Goal: Transaction & Acquisition: Purchase product/service

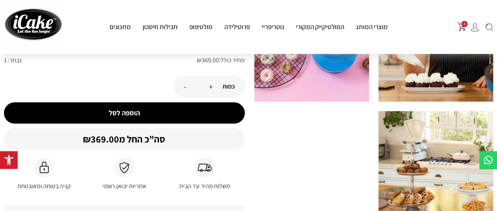
scroll to position [156, 0]
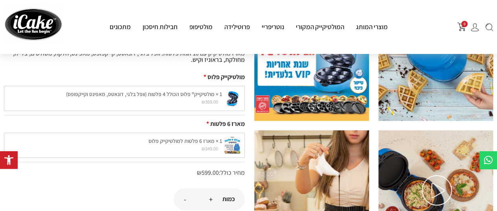
scroll to position [79, 0]
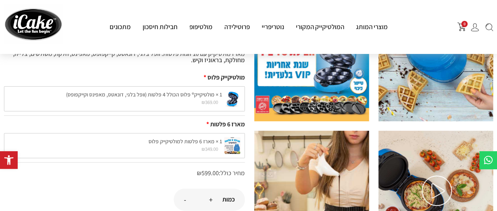
click at [178, 143] on div "1 × מארז 6 פלטות למולטיקייק פלוס ₪ 349.00 1 × מארז 6 פלטות למולטיקייק פלוס ₪ 34…" at bounding box center [124, 145] width 241 height 25
click at [222, 147] on div "1 × מארז 6 פלטות למולטיקייק פלוס ₪ 349.00 1 × מארז 6 פלטות למולטיקייק פלוס ₪ 34…" at bounding box center [124, 145] width 241 height 25
click at [180, 93] on div "1 × מולטיקייק® פלוס הכולל 4 פלטות (וופל בלגי, דונאטס, מאפינס וקייקפופס) ₪ 369.0…" at bounding box center [124, 98] width 241 height 25
click at [170, 133] on div "1 × מארז 6 פלטות למולטיקייק פלוס ₪ 349.00 1 × מארז 6 פלטות למולטיקייק פלוס ₪ 34…" at bounding box center [124, 145] width 241 height 25
click at [139, 143] on div "1 × מארז 6 פלטות למולטיקייק פלוס ₪ 349.00 1 × מארז 6 פלטות למולטיקייק פלוס ₪ 34…" at bounding box center [124, 145] width 241 height 25
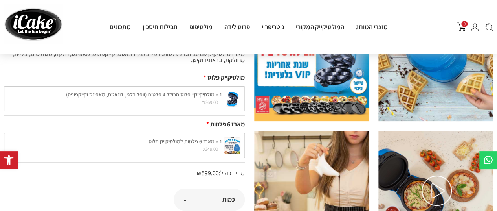
scroll to position [118, 0]
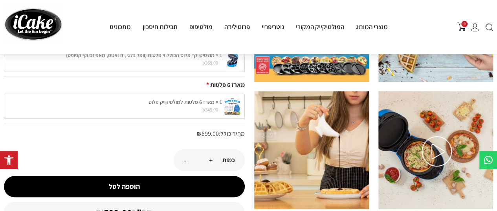
click at [442, 145] on img at bounding box center [437, 151] width 30 height 30
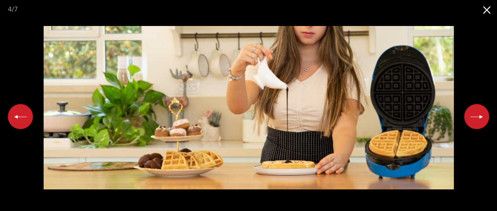
click at [468, 116] on button "Next slide" at bounding box center [476, 116] width 25 height 25
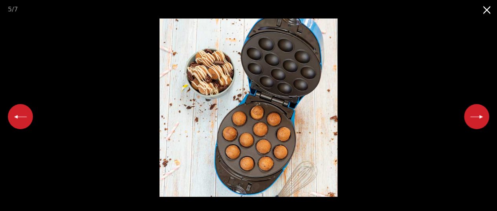
click at [468, 116] on button "Next slide" at bounding box center [476, 116] width 25 height 25
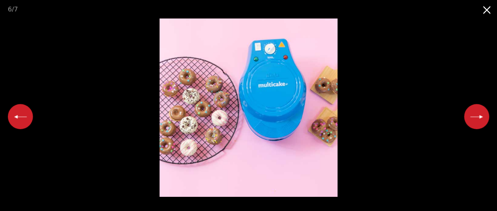
click at [468, 116] on button "Next slide" at bounding box center [476, 116] width 25 height 25
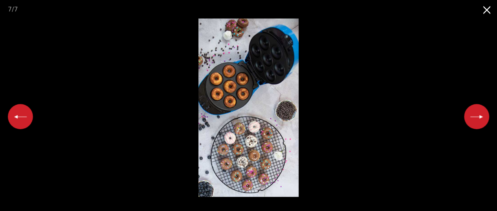
click at [468, 116] on button "Next slide" at bounding box center [476, 116] width 25 height 25
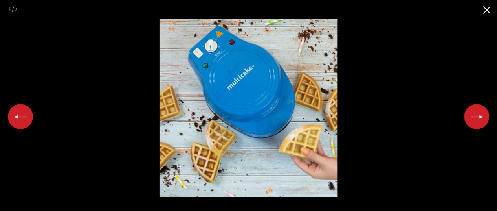
click at [468, 116] on button "Next slide" at bounding box center [476, 116] width 25 height 25
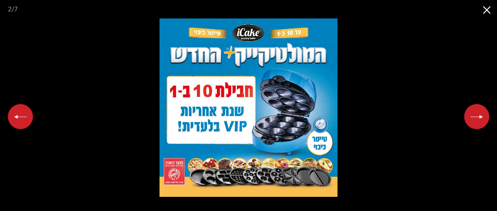
click at [468, 116] on button "Next slide" at bounding box center [476, 116] width 25 height 25
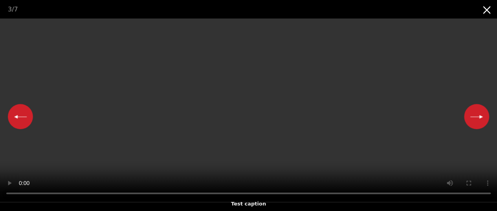
click at [20, 110] on button "Previous slide" at bounding box center [20, 116] width 25 height 25
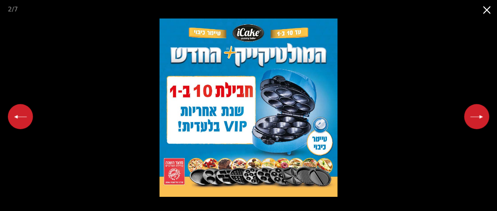
click at [479, 114] on button "Next slide" at bounding box center [476, 116] width 25 height 25
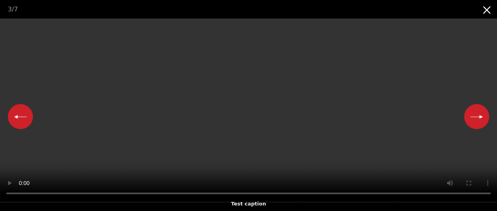
click at [479, 114] on button "Next slide" at bounding box center [476, 116] width 25 height 25
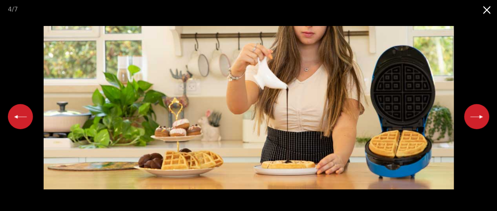
click at [488, 11] on button "Close gallery" at bounding box center [487, 9] width 20 height 18
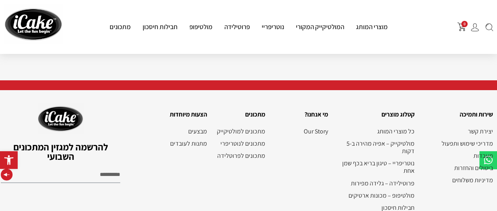
scroll to position [909, 0]
